Goal: Transaction & Acquisition: Purchase product/service

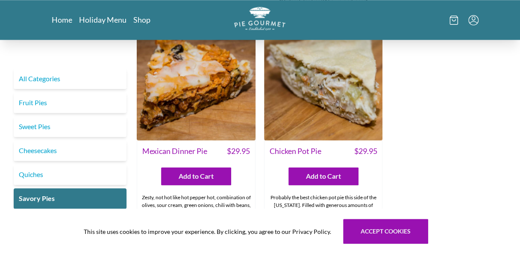
scroll to position [473, 0]
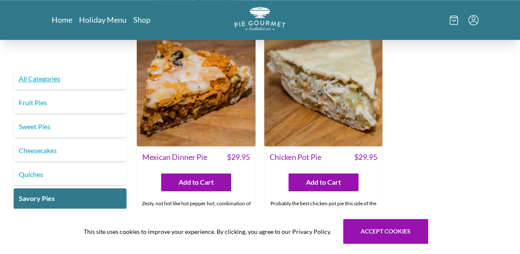
click at [52, 68] on link "All Categories" at bounding box center [70, 78] width 113 height 21
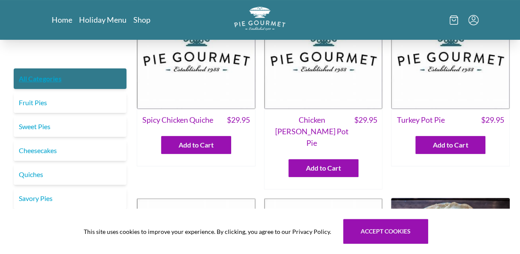
scroll to position [55, 0]
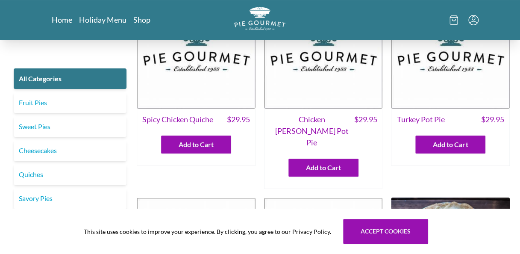
click at [141, 26] on div "Home Holiday Menu Shop" at bounding box center [260, 20] width 438 height 40
click at [141, 18] on link "Shop" at bounding box center [141, 20] width 17 height 10
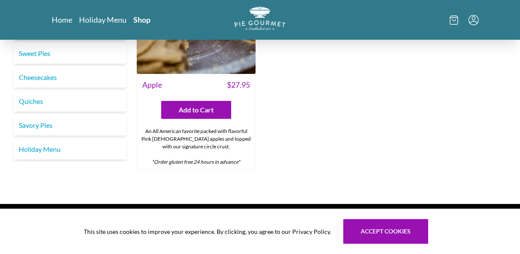
scroll to position [2916, 0]
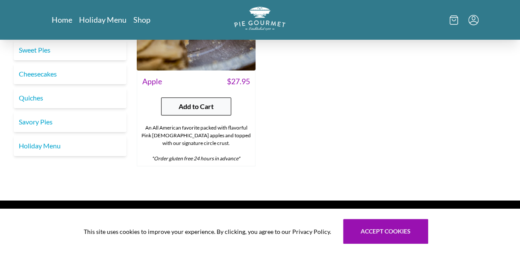
click at [215, 98] on button "Add to Cart" at bounding box center [196, 107] width 70 height 18
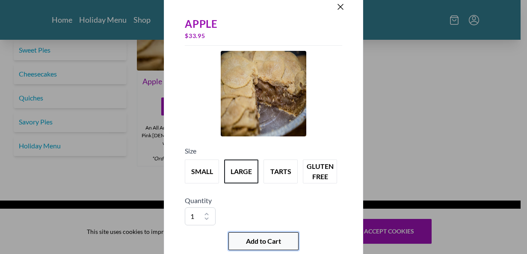
click at [281, 245] on span "Add to Cart" at bounding box center [263, 241] width 35 height 10
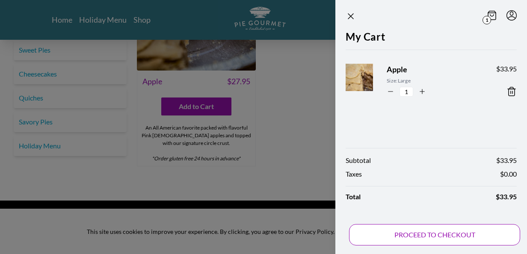
click at [405, 235] on button "PROCEED TO CHECKOUT" at bounding box center [434, 234] width 171 height 21
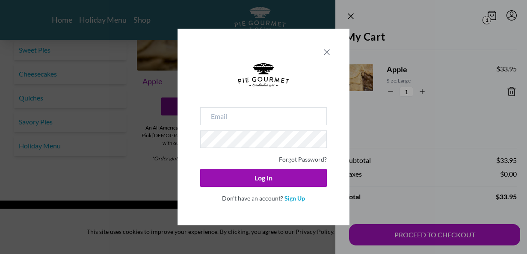
click at [329, 52] on icon "Close panel" at bounding box center [327, 52] width 10 height 10
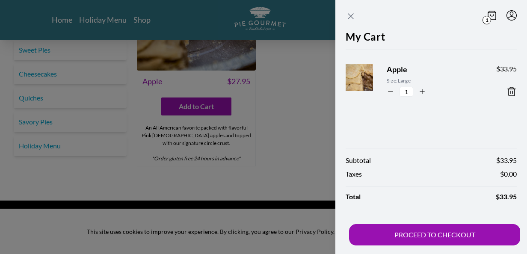
click at [348, 15] on icon "Close panel" at bounding box center [351, 16] width 10 height 10
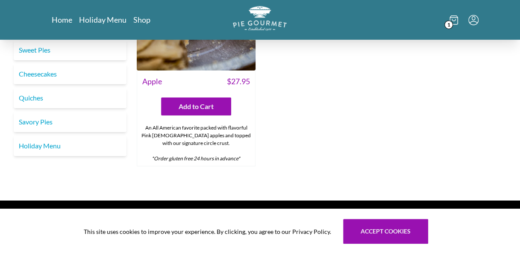
click at [262, 25] on img "Logo" at bounding box center [260, 18] width 54 height 25
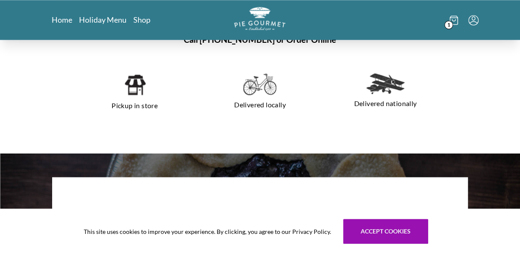
scroll to position [585, 0]
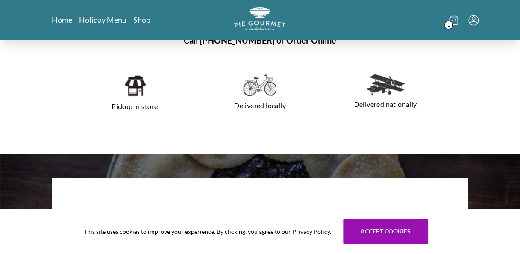
click at [133, 100] on p "Pickup in store" at bounding box center [135, 107] width 105 height 14
click at [130, 109] on p "Pickup in store" at bounding box center [135, 107] width 105 height 14
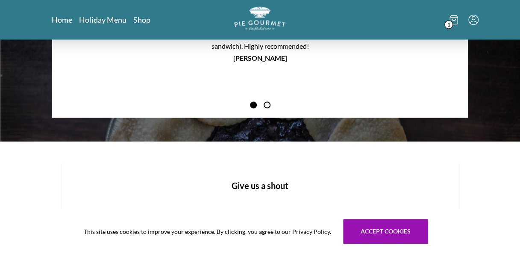
scroll to position [774, 0]
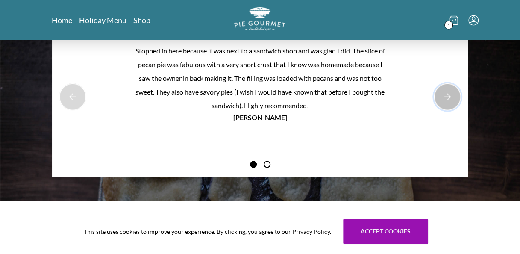
click at [440, 85] on button "Next Product Image" at bounding box center [447, 96] width 27 height 27
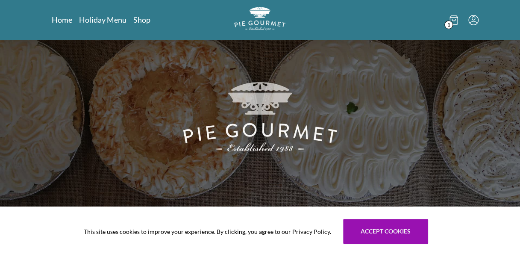
scroll to position [0, 0]
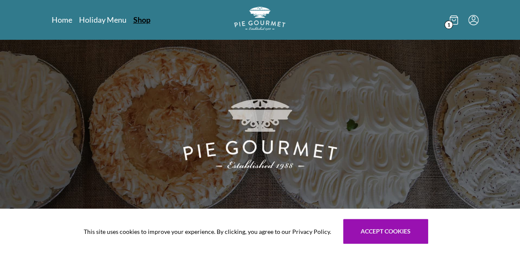
click at [139, 19] on link "Shop" at bounding box center [141, 20] width 17 height 10
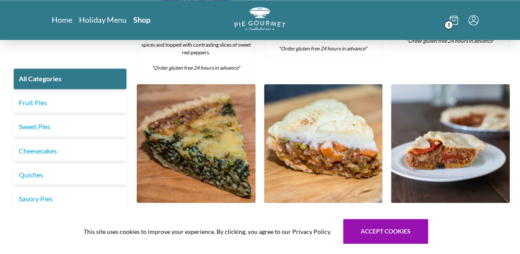
scroll to position [709, 0]
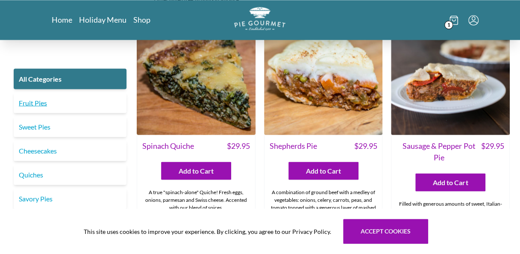
click at [35, 105] on link "Fruit Pies" at bounding box center [70, 102] width 113 height 21
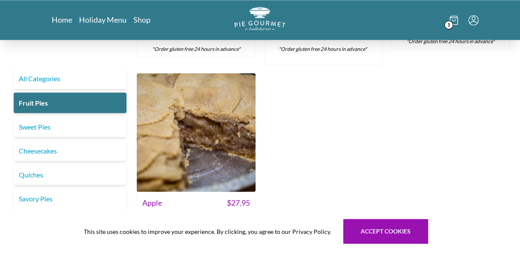
scroll to position [685, 0]
click at [34, 121] on link "Sweet Pies" at bounding box center [70, 126] width 113 height 21
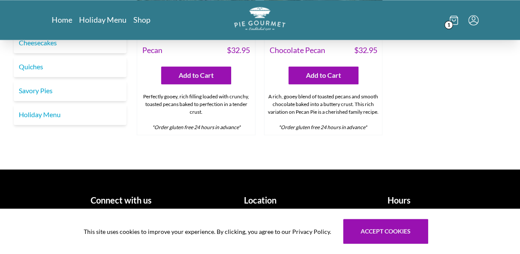
scroll to position [630, 0]
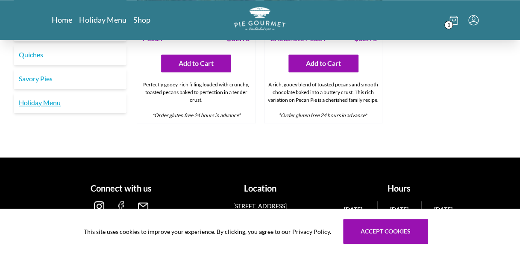
click at [48, 110] on link "Holiday Menu" at bounding box center [70, 102] width 113 height 21
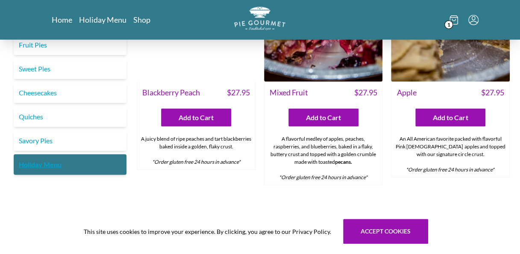
scroll to position [1090, 0]
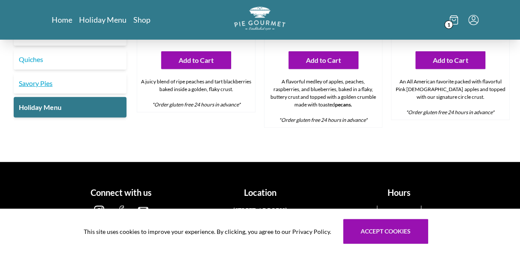
click at [44, 84] on link "Savory Pies" at bounding box center [70, 83] width 113 height 21
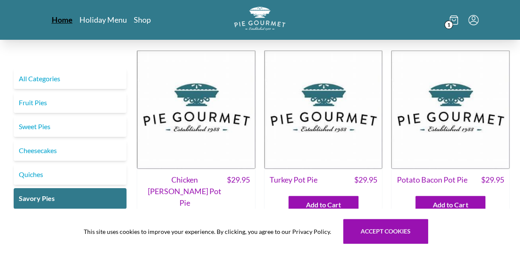
click at [64, 21] on link "Home" at bounding box center [62, 20] width 21 height 10
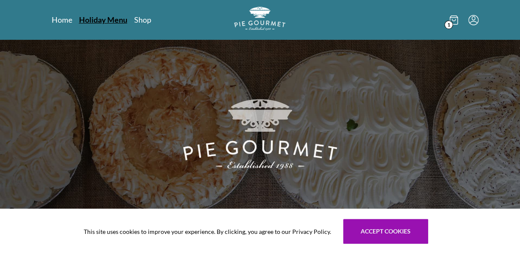
click at [92, 20] on link "Holiday Menu" at bounding box center [103, 20] width 48 height 10
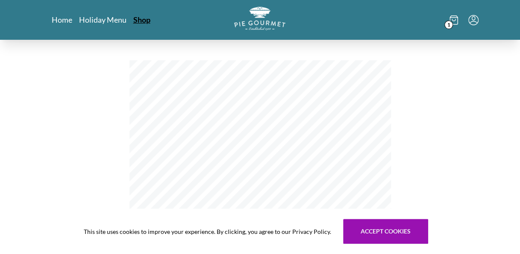
click at [148, 19] on link "Shop" at bounding box center [141, 20] width 17 height 10
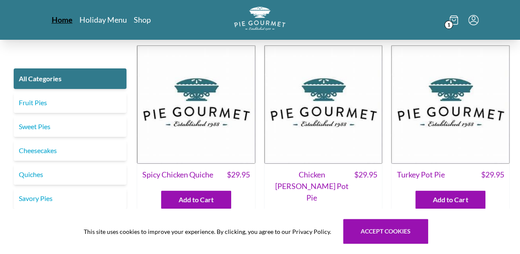
click at [53, 20] on link "Home" at bounding box center [62, 20] width 21 height 10
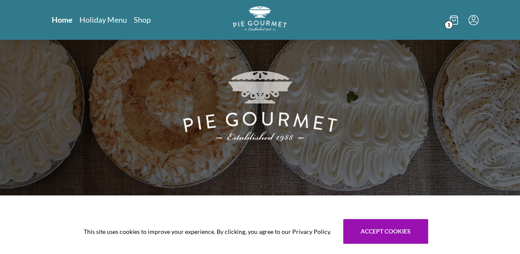
scroll to position [23, 0]
